Goal: Browse casually

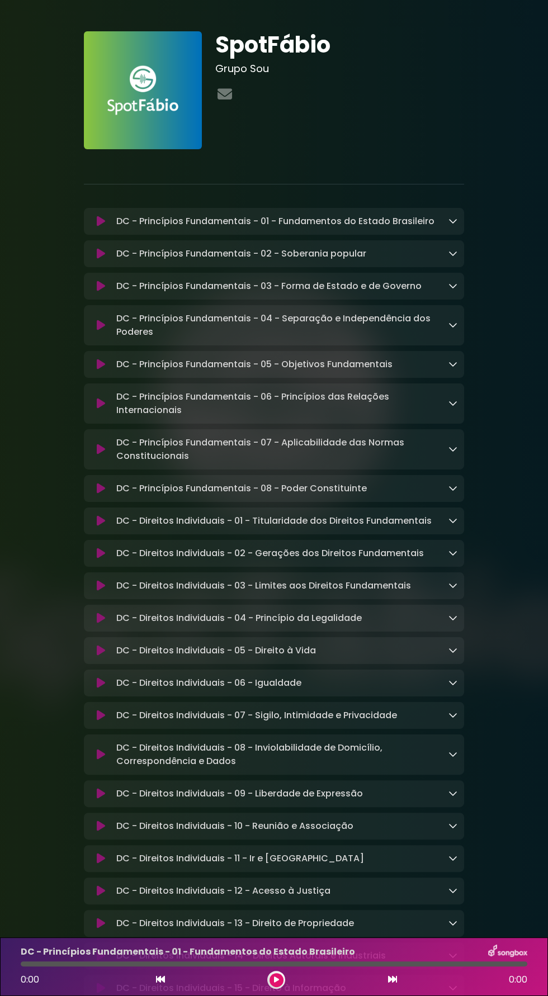
click at [165, 96] on img at bounding box center [143, 90] width 118 height 118
click at [240, 67] on h3 "Grupo Sou" at bounding box center [339, 69] width 249 height 12
click at [152, 111] on img at bounding box center [143, 90] width 118 height 118
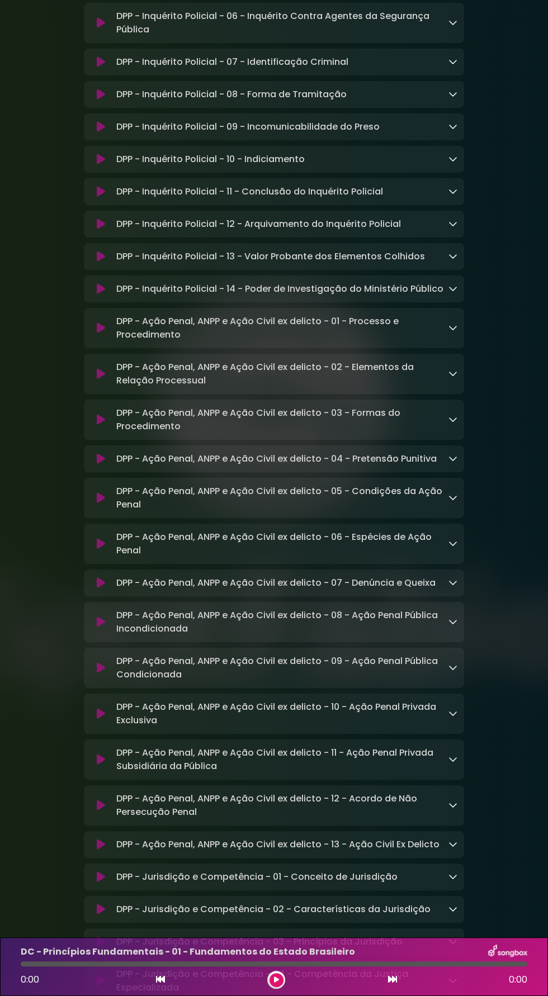
scroll to position [6428, 0]
